Goal: Communication & Community: Answer question/provide support

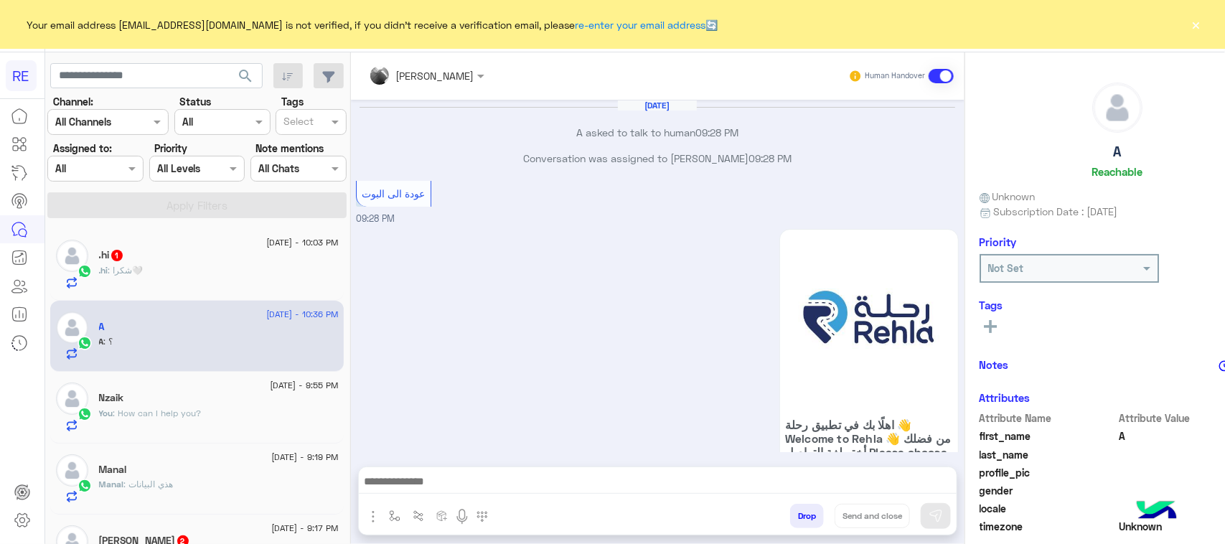
scroll to position [227, 0]
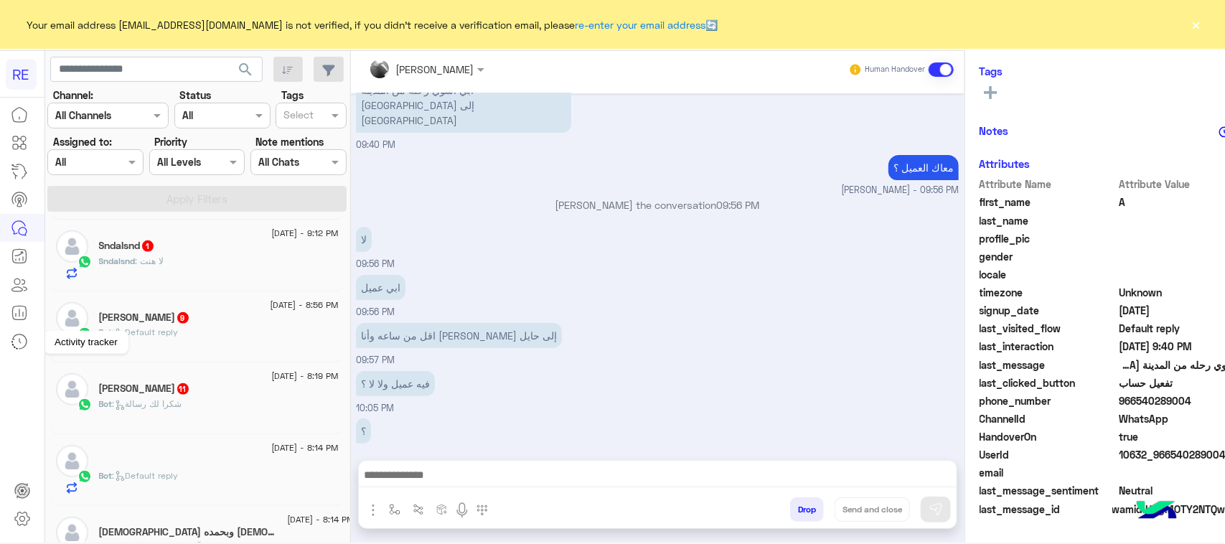
click at [0, 350] on link at bounding box center [19, 341] width 39 height 29
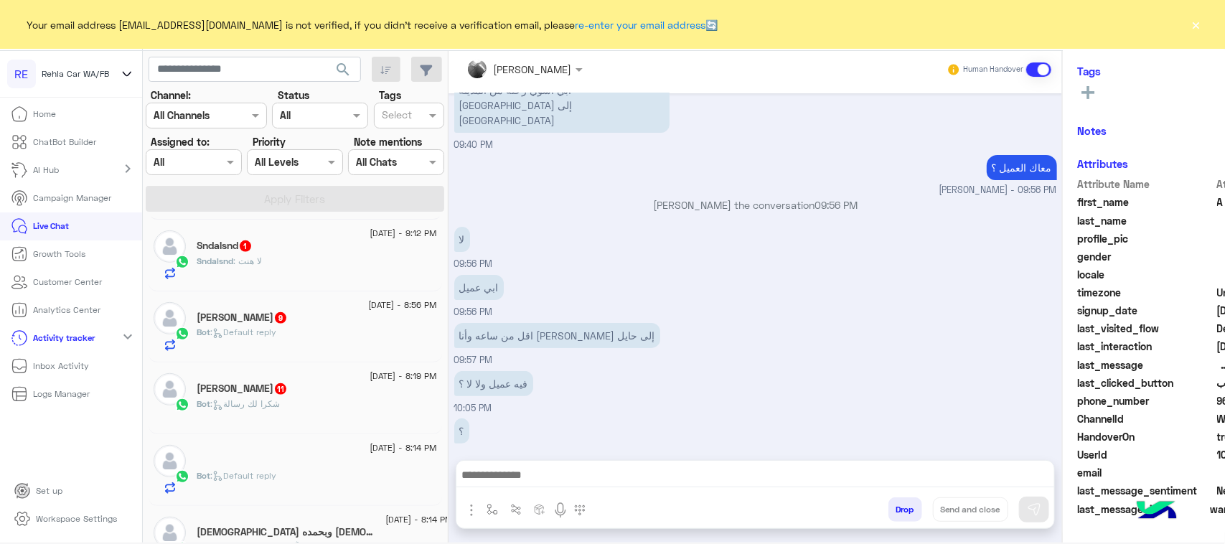
click at [31, 221] on link "Live Chat" at bounding box center [40, 226] width 80 height 28
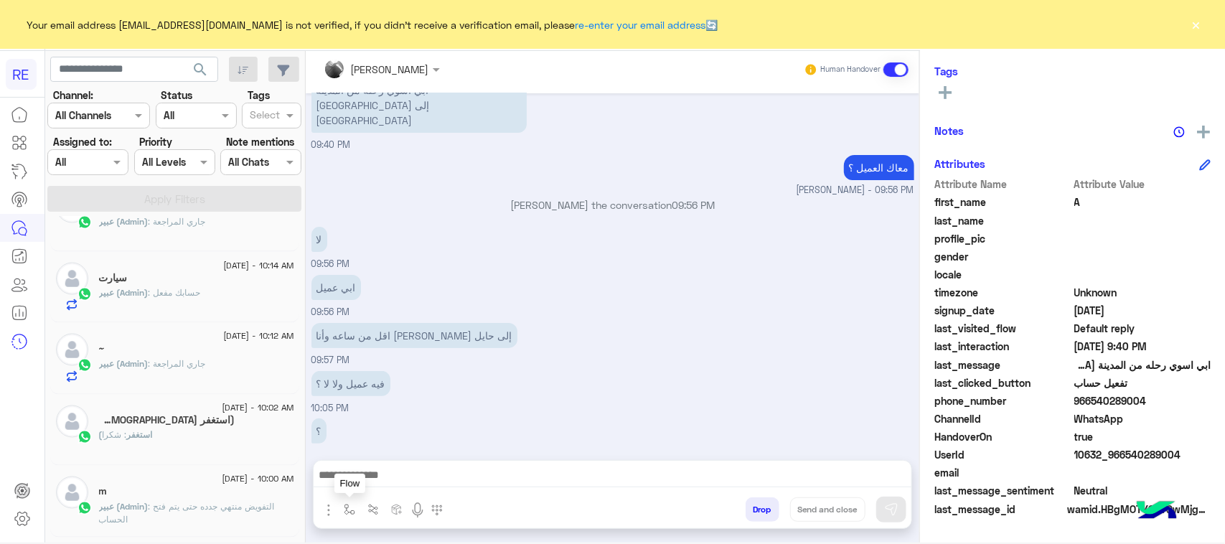
scroll to position [7, 0]
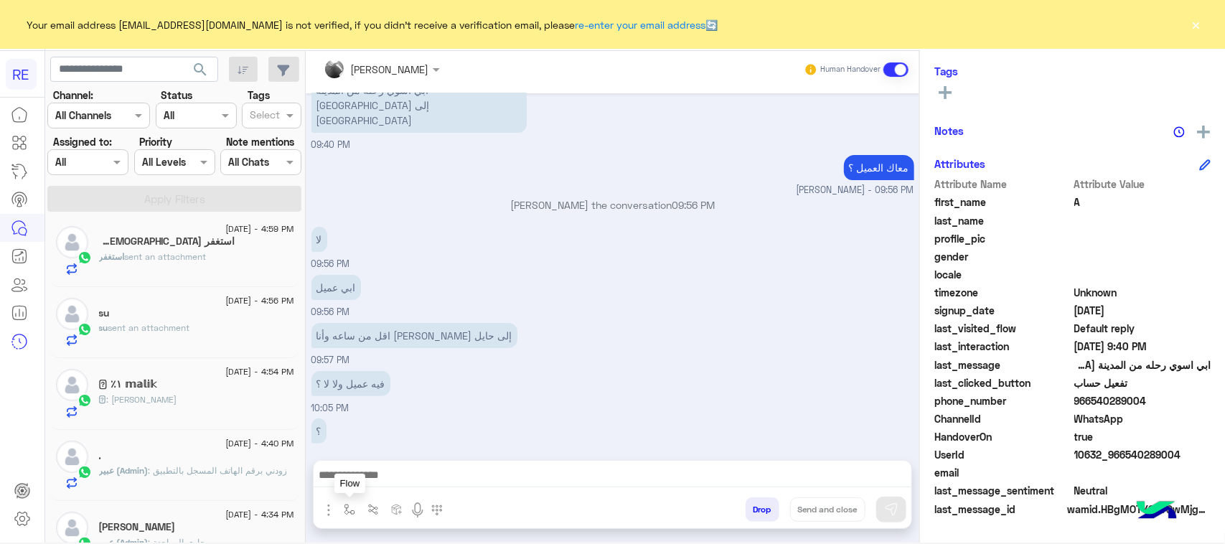
click at [353, 513] on img "button" at bounding box center [349, 509] width 11 height 11
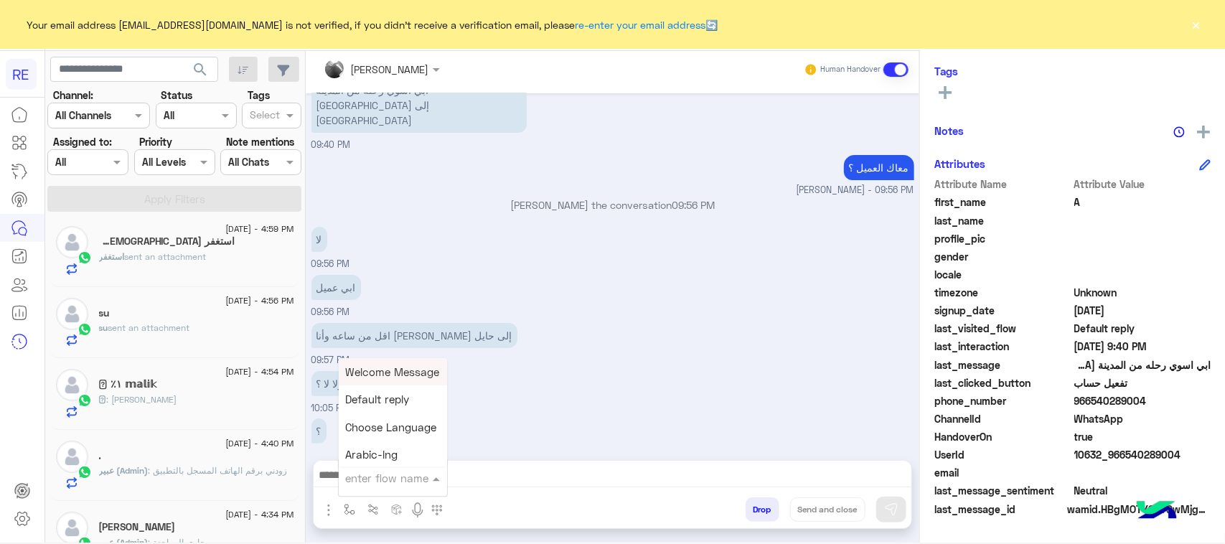
click at [377, 479] on input "text" at bounding box center [375, 478] width 59 height 16
type input "****"
click at [382, 425] on div "الاليه" at bounding box center [392, 424] width 106 height 28
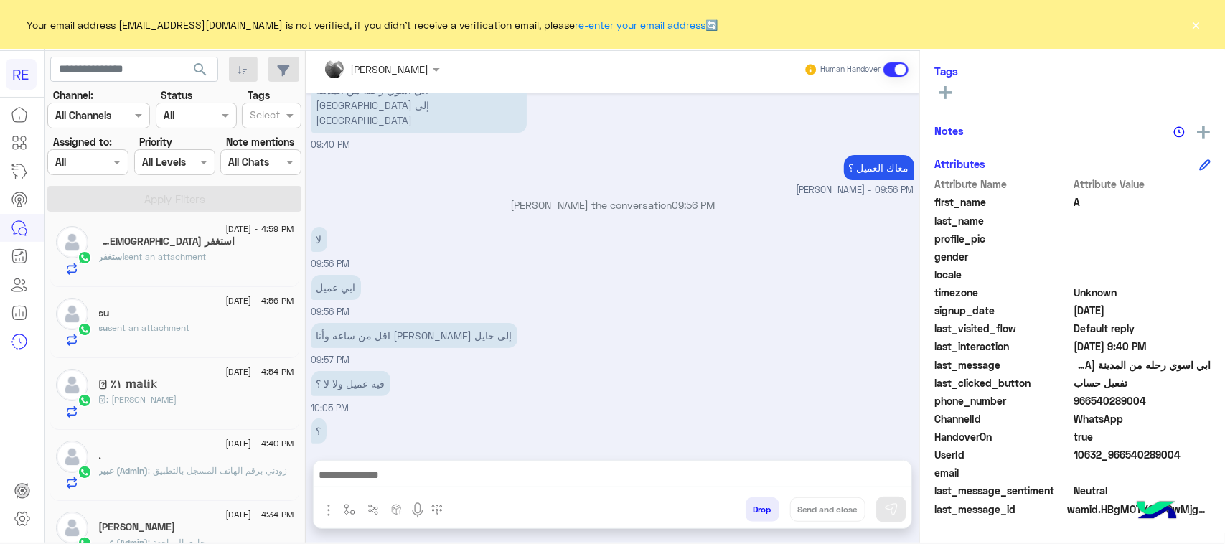
type textarea "**********"
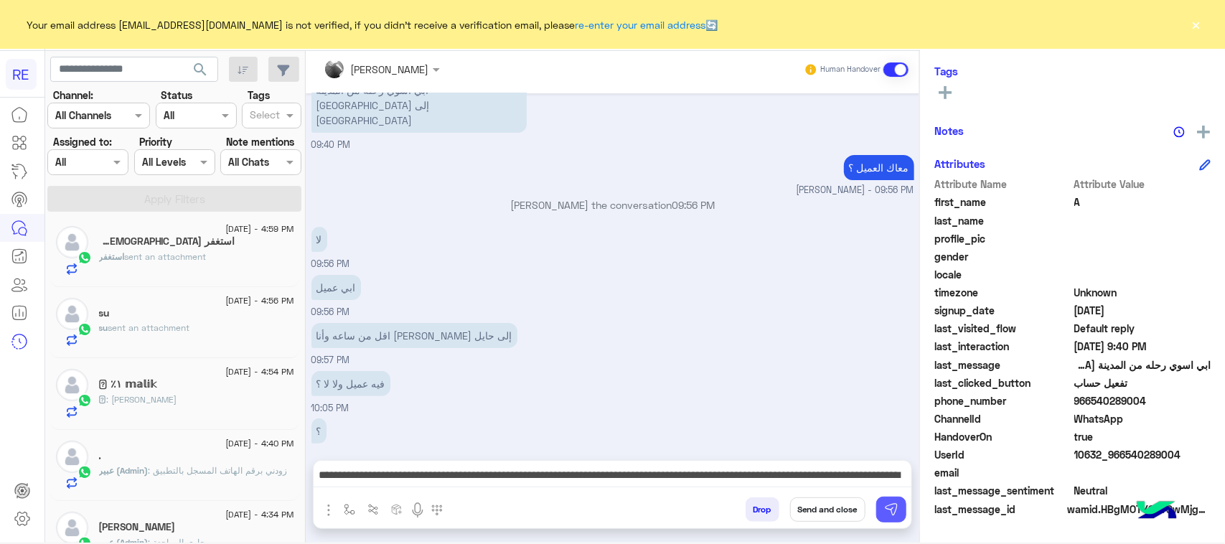
click at [890, 500] on button at bounding box center [891, 509] width 30 height 26
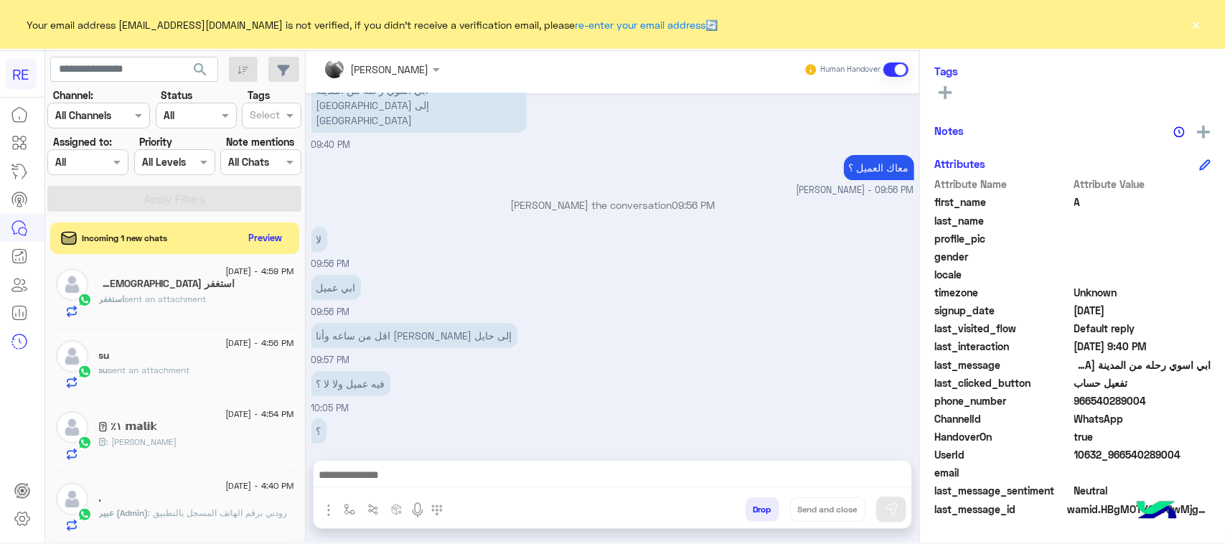
scroll to position [3013, 0]
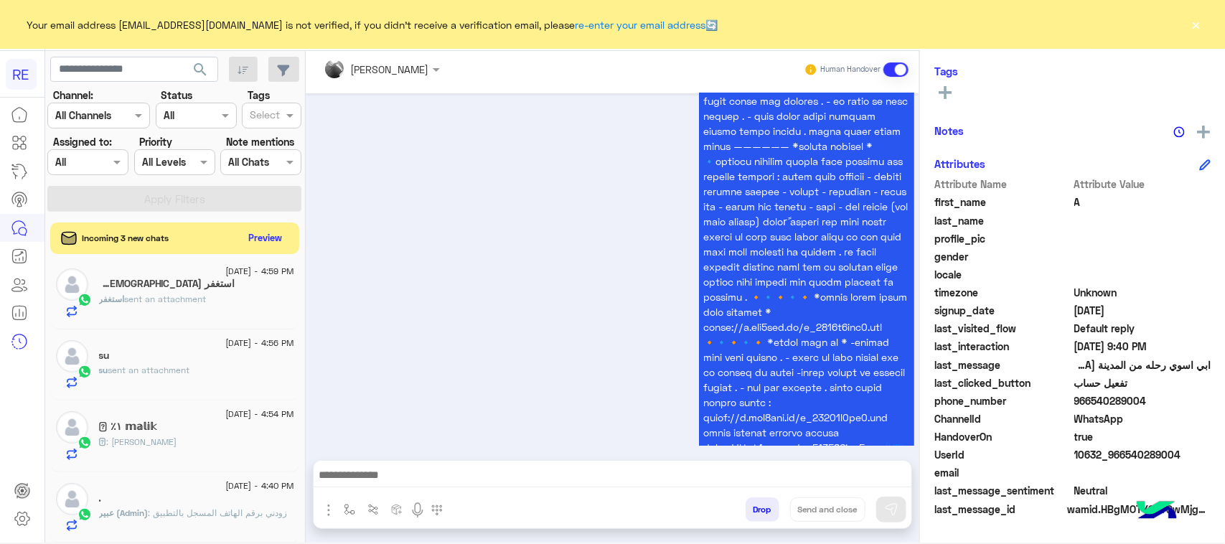
click at [5, 415] on div at bounding box center [22, 321] width 44 height 443
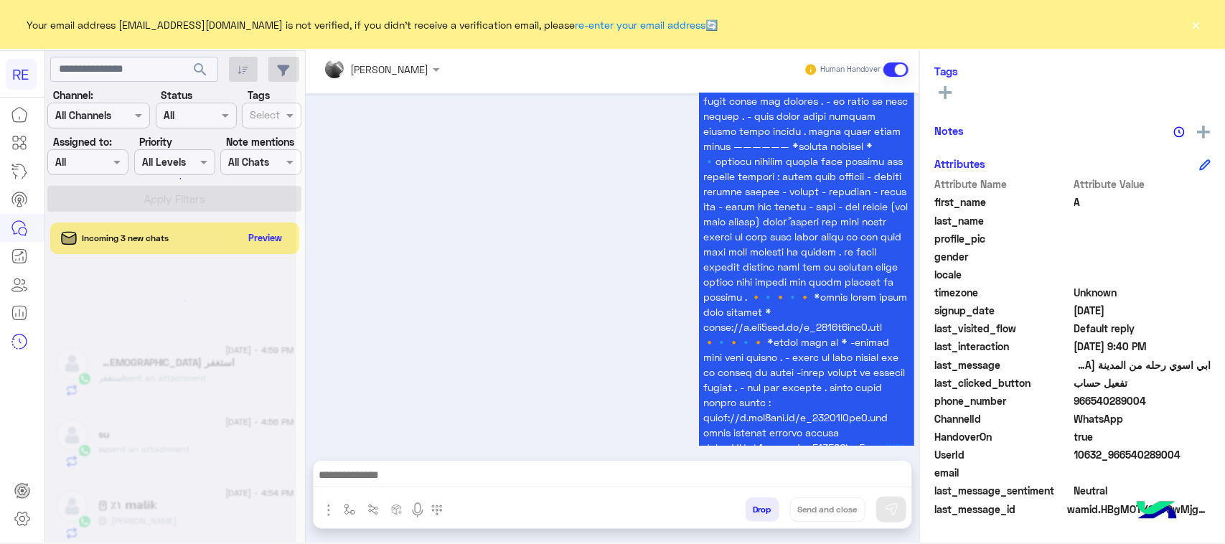
scroll to position [7, 0]
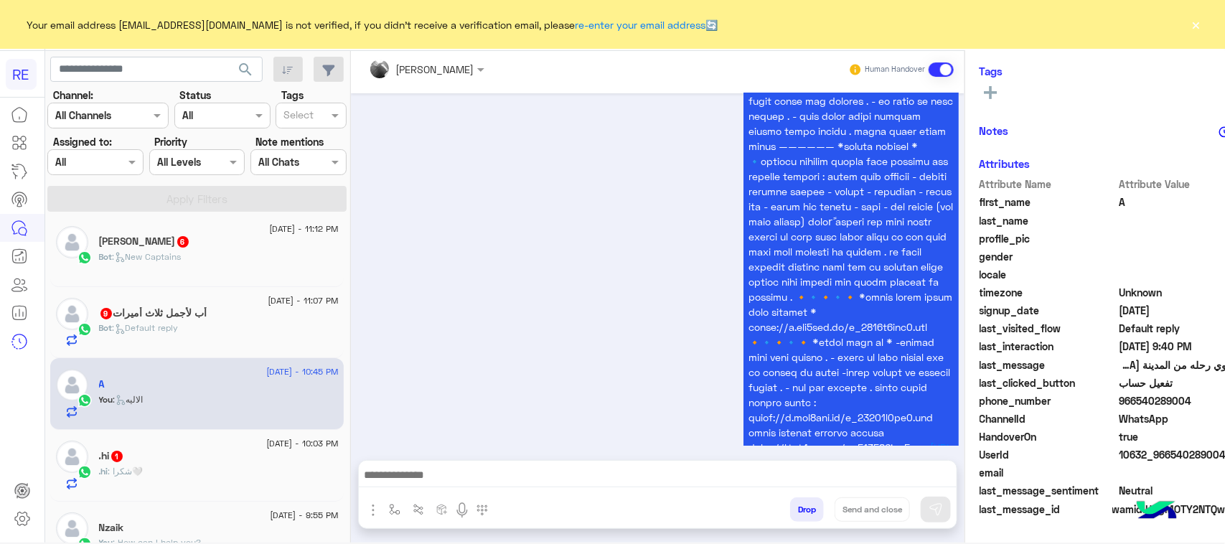
click at [228, 324] on div "Bot : Default reply" at bounding box center [219, 333] width 240 height 25
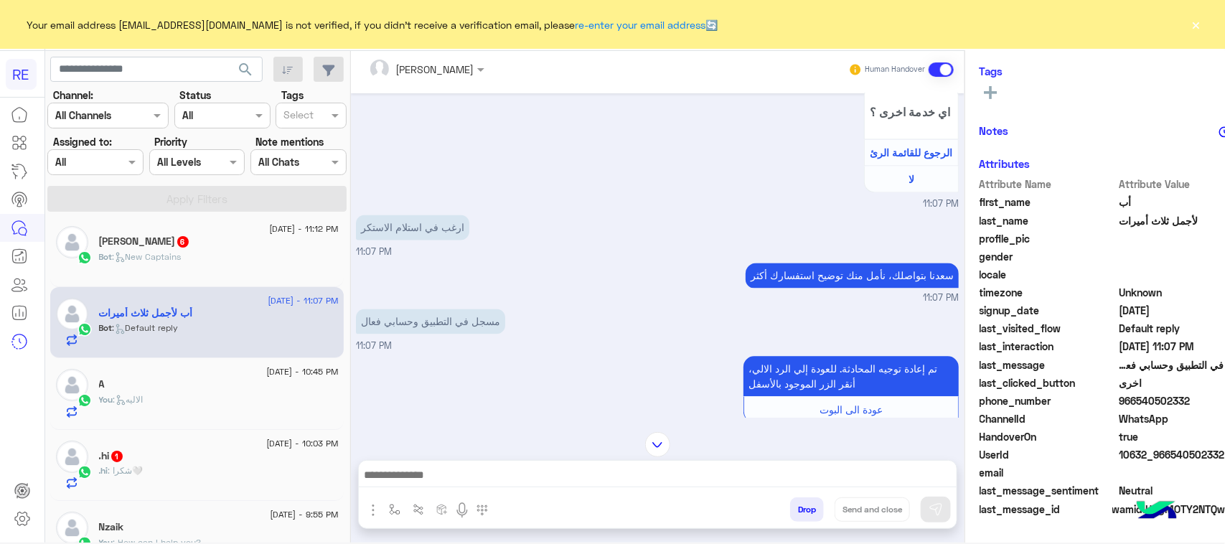
scroll to position [1247, 0]
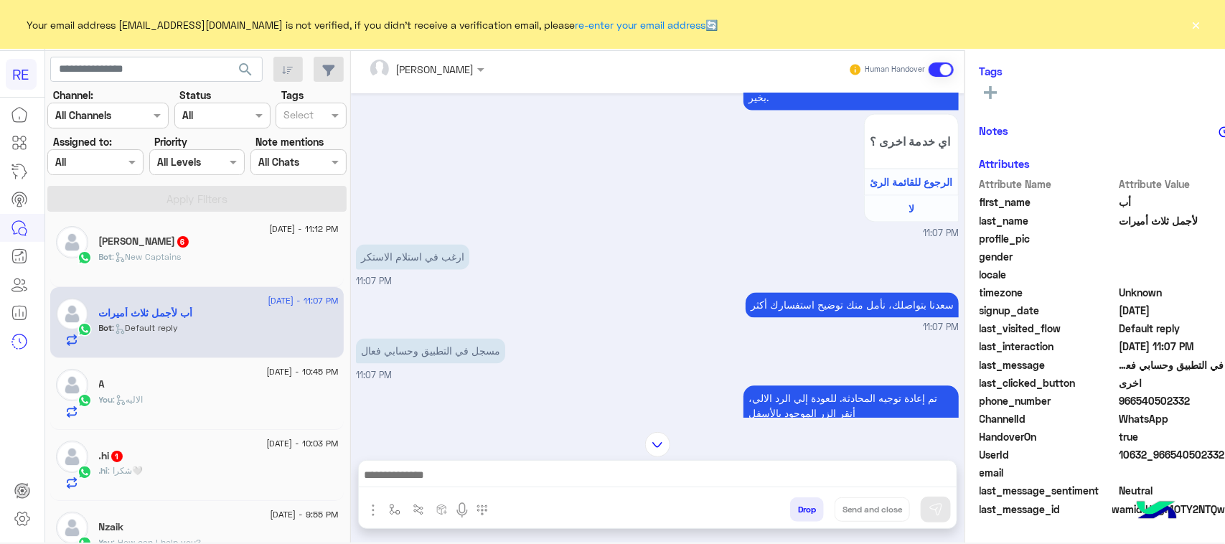
click at [201, 245] on div "[PERSON_NAME] 6" at bounding box center [219, 242] width 240 height 15
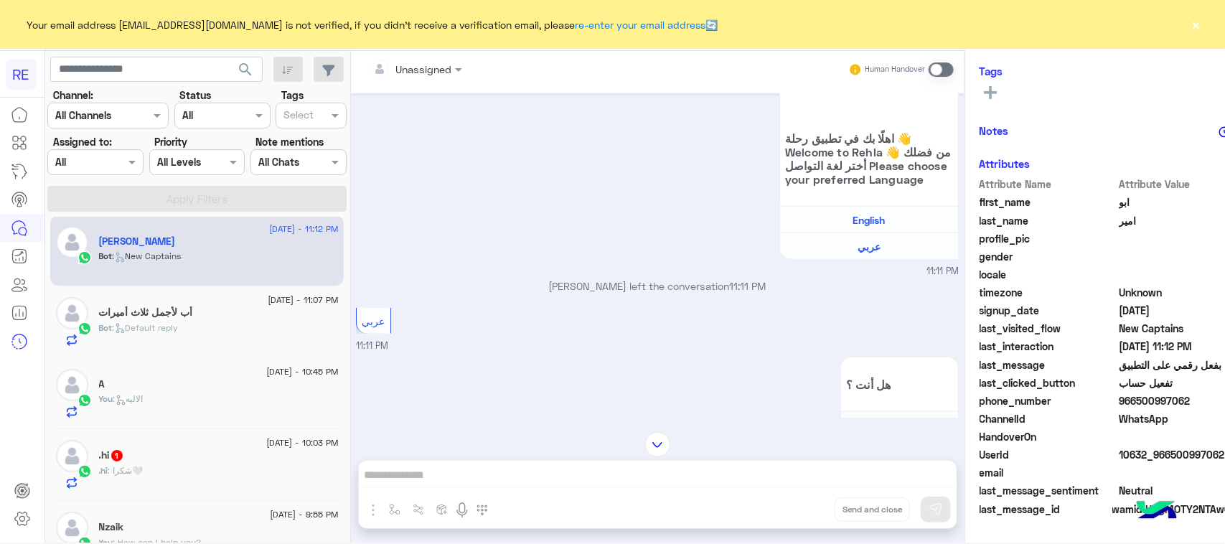
scroll to position [511, 0]
